Goal: Transaction & Acquisition: Purchase product/service

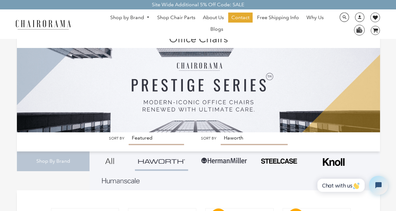
click at [136, 132] on img at bounding box center [199, 81] width 364 height 101
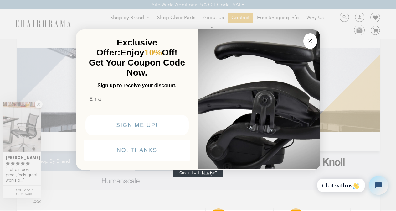
click input "Submit" at bounding box center [0, 0] width 0 height 0
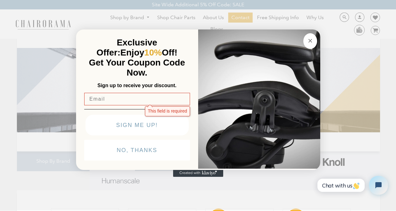
click at [229, 168] on img "POPUP Form" at bounding box center [259, 98] width 122 height 140
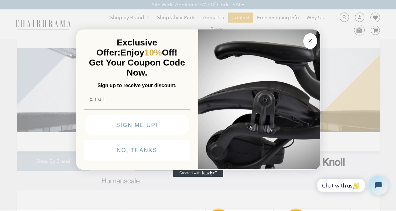
scroll to position [13, 0]
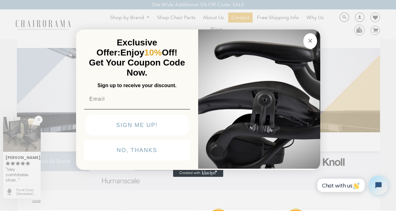
click at [136, 160] on button "NO, THANKS" at bounding box center [137, 150] width 106 height 21
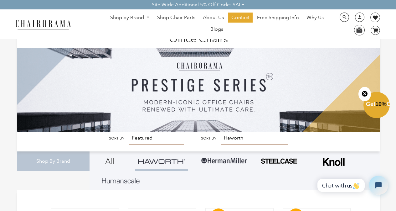
click at [133, 132] on img at bounding box center [199, 81] width 364 height 101
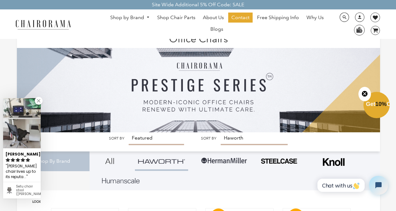
click at [236, 132] on img at bounding box center [199, 81] width 364 height 101
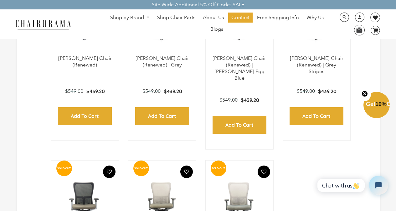
scroll to position [238, 0]
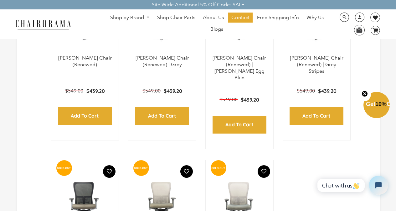
click at [307, 13] on link "Why Us" at bounding box center [314, 18] width 23 height 10
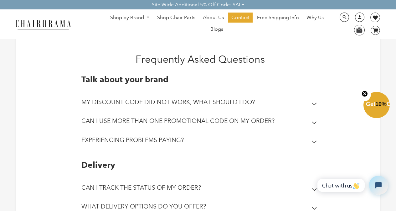
click at [355, 17] on link at bounding box center [357, 20] width 15 height 6
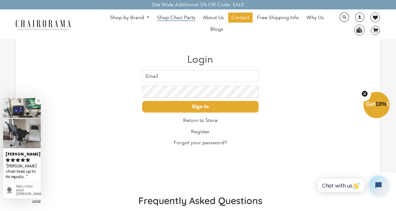
click at [164, 14] on span "Shop Chair Parts" at bounding box center [176, 17] width 38 height 7
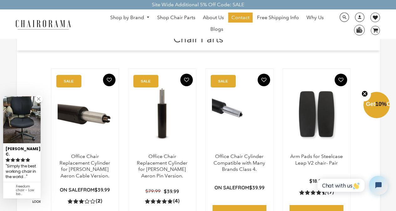
click at [151, 32] on ul "Shop by Brand Haworth Herman Miller Steelcase Knoll Human Scale" at bounding box center [217, 24] width 232 height 23
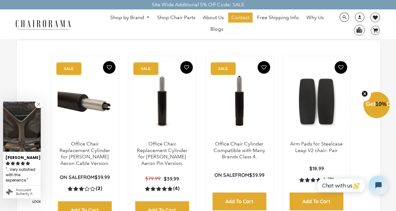
scroll to position [25, 0]
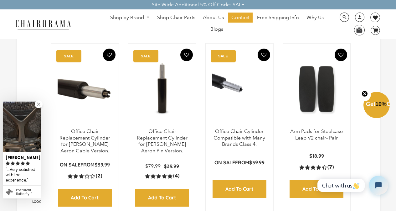
click at [241, 33] on ul "Shop by Brand Haworth Herman Miller Steelcase Knoll Human Scale" at bounding box center [217, 24] width 232 height 23
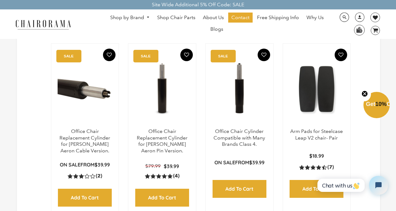
click at [241, 44] on div "Office Chair Cylinder Compatible with Many Brands Class 4. SALE On Sale from $3…" at bounding box center [239, 128] width 68 height 170
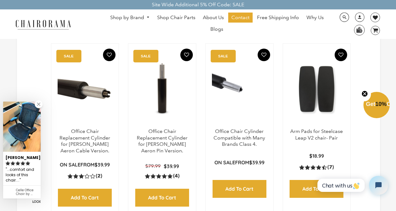
click at [145, 9] on div "Site Wide Additional 5% Off Code: SALE" at bounding box center [198, 4] width 396 height 9
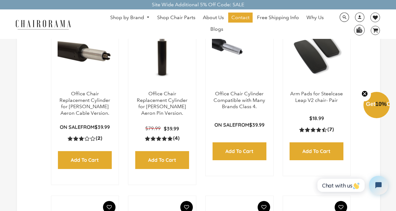
scroll to position [75, 0]
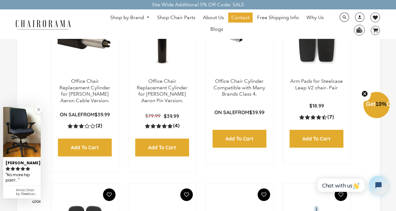
click at [253, 8] on div "Site Wide Additional 5% Off Code: SALE" at bounding box center [198, 4] width 396 height 9
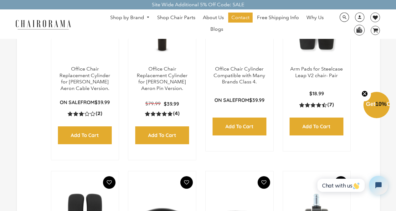
scroll to position [88, 0]
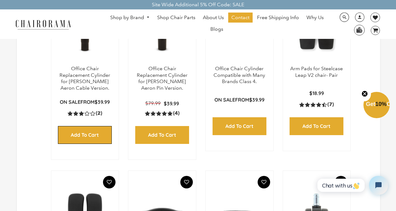
click at [64, 128] on input "Add to Cart" at bounding box center [85, 135] width 54 height 18
